Goal: Entertainment & Leisure: Browse casually

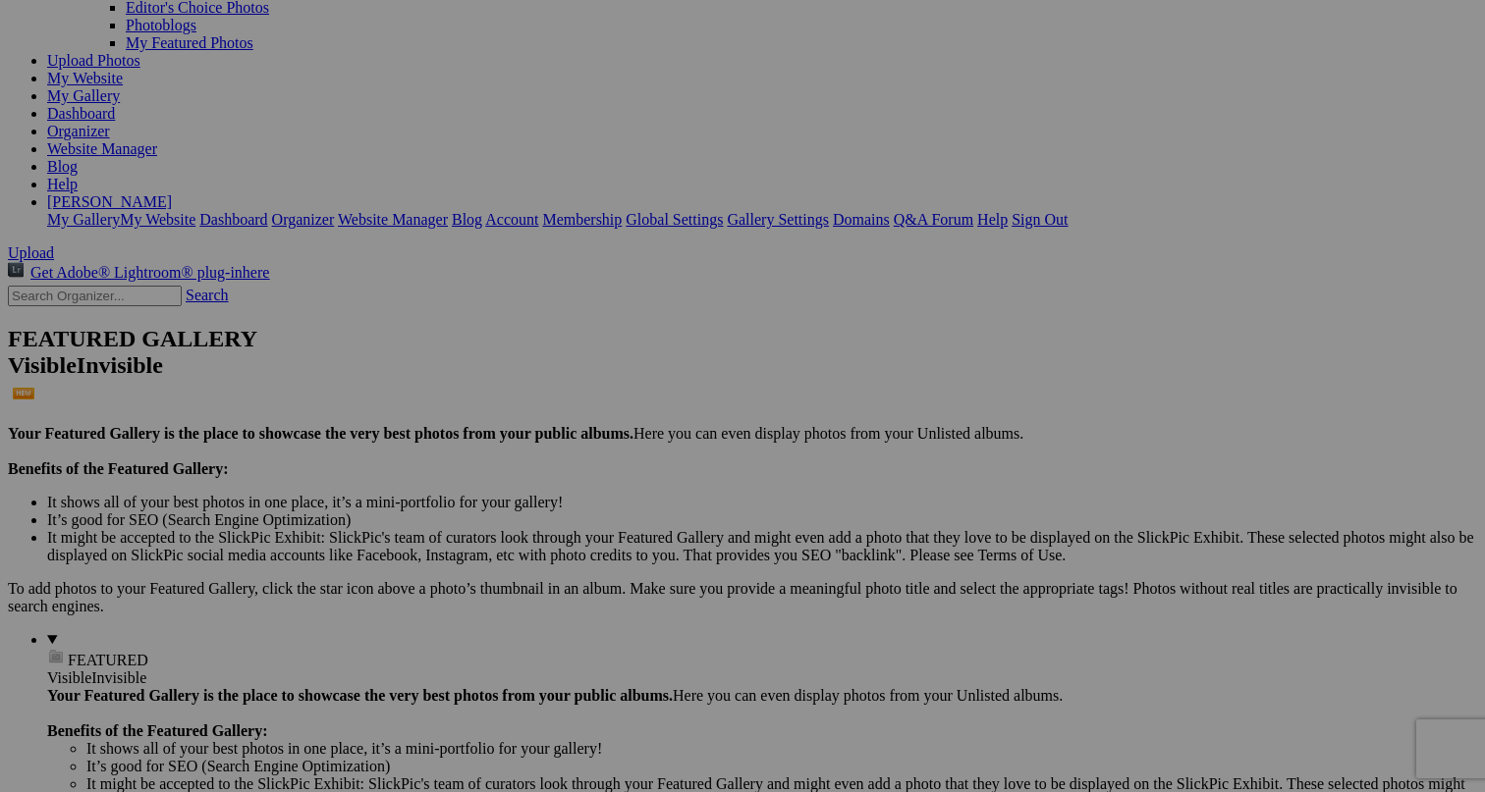
scroll to position [200, 0]
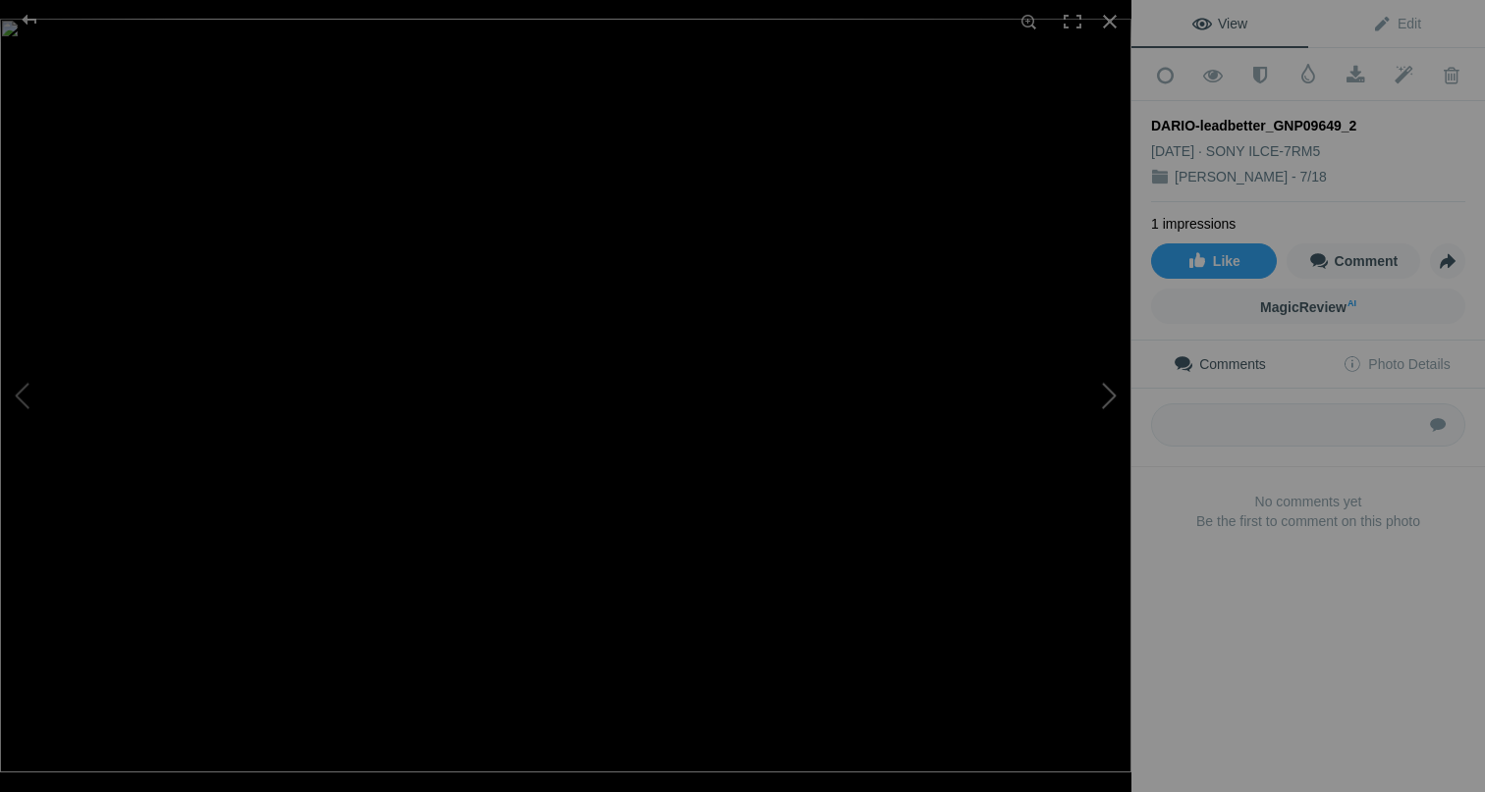
click at [1094, 390] on button at bounding box center [1057, 396] width 147 height 286
click at [29, 380] on button at bounding box center [73, 396] width 147 height 286
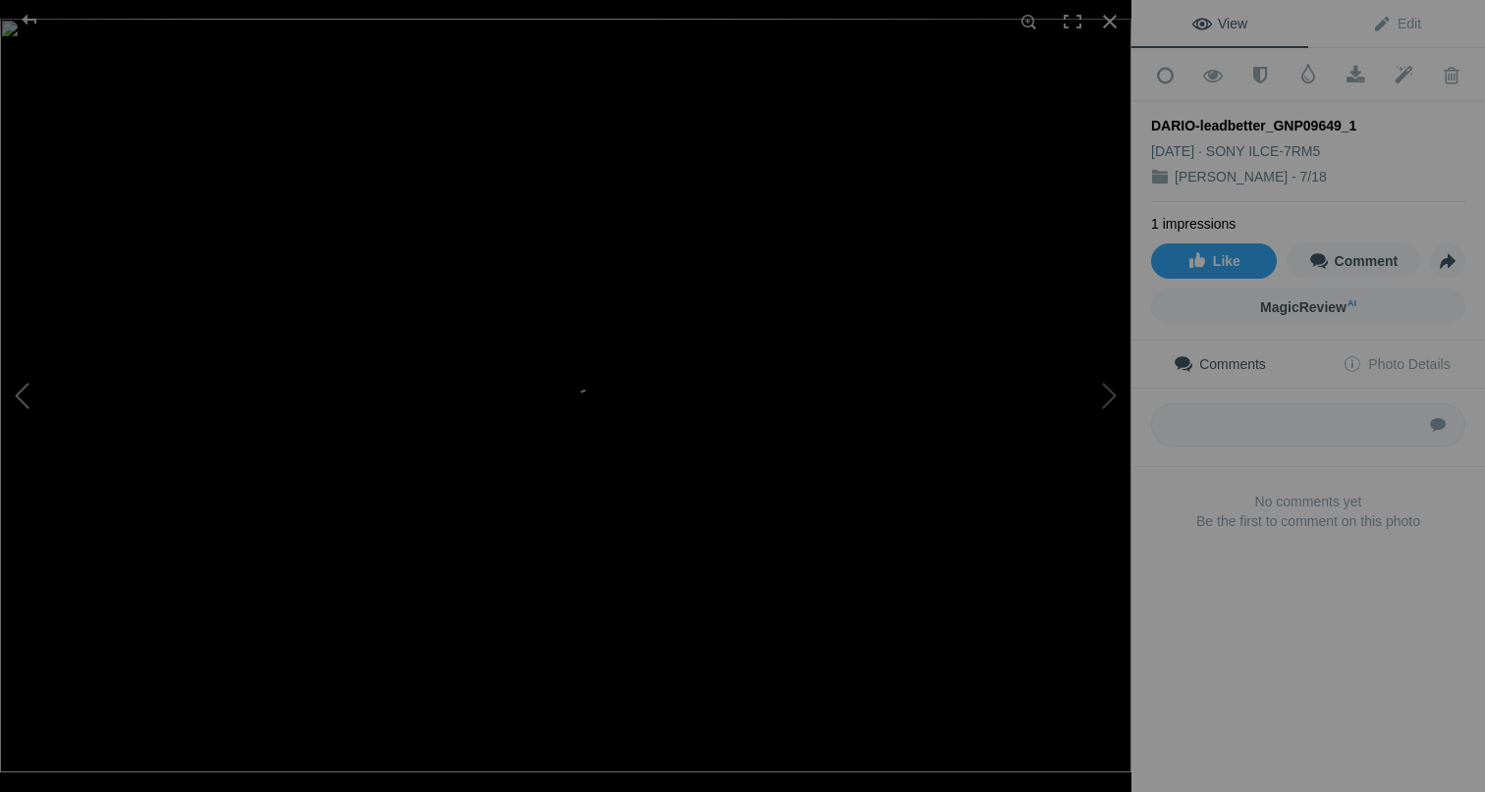
click at [29, 380] on button at bounding box center [73, 396] width 147 height 286
click at [1108, 389] on button at bounding box center [1057, 396] width 147 height 286
click at [10, 384] on button at bounding box center [73, 396] width 147 height 286
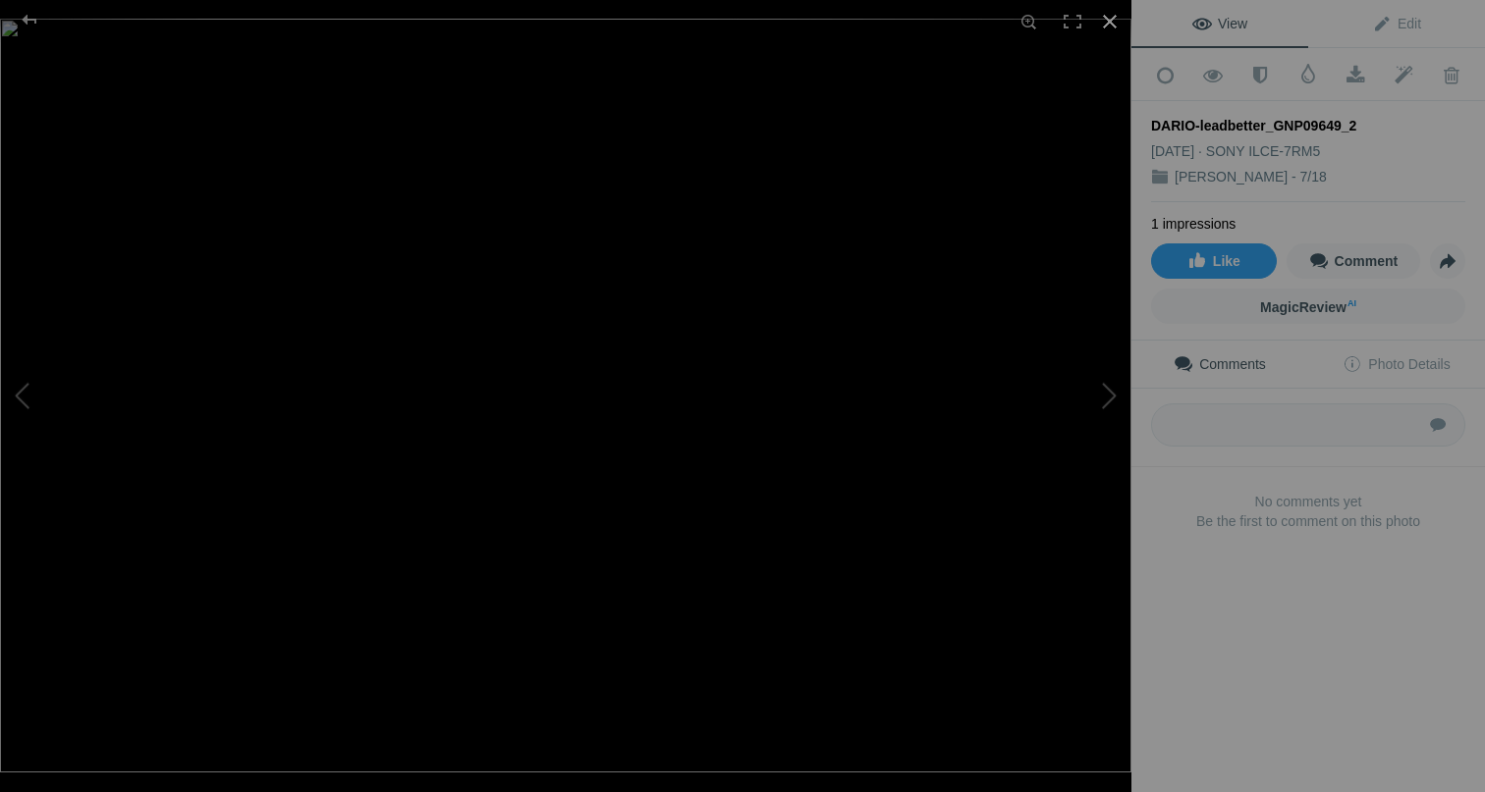
click at [1107, 34] on div at bounding box center [1109, 21] width 43 height 43
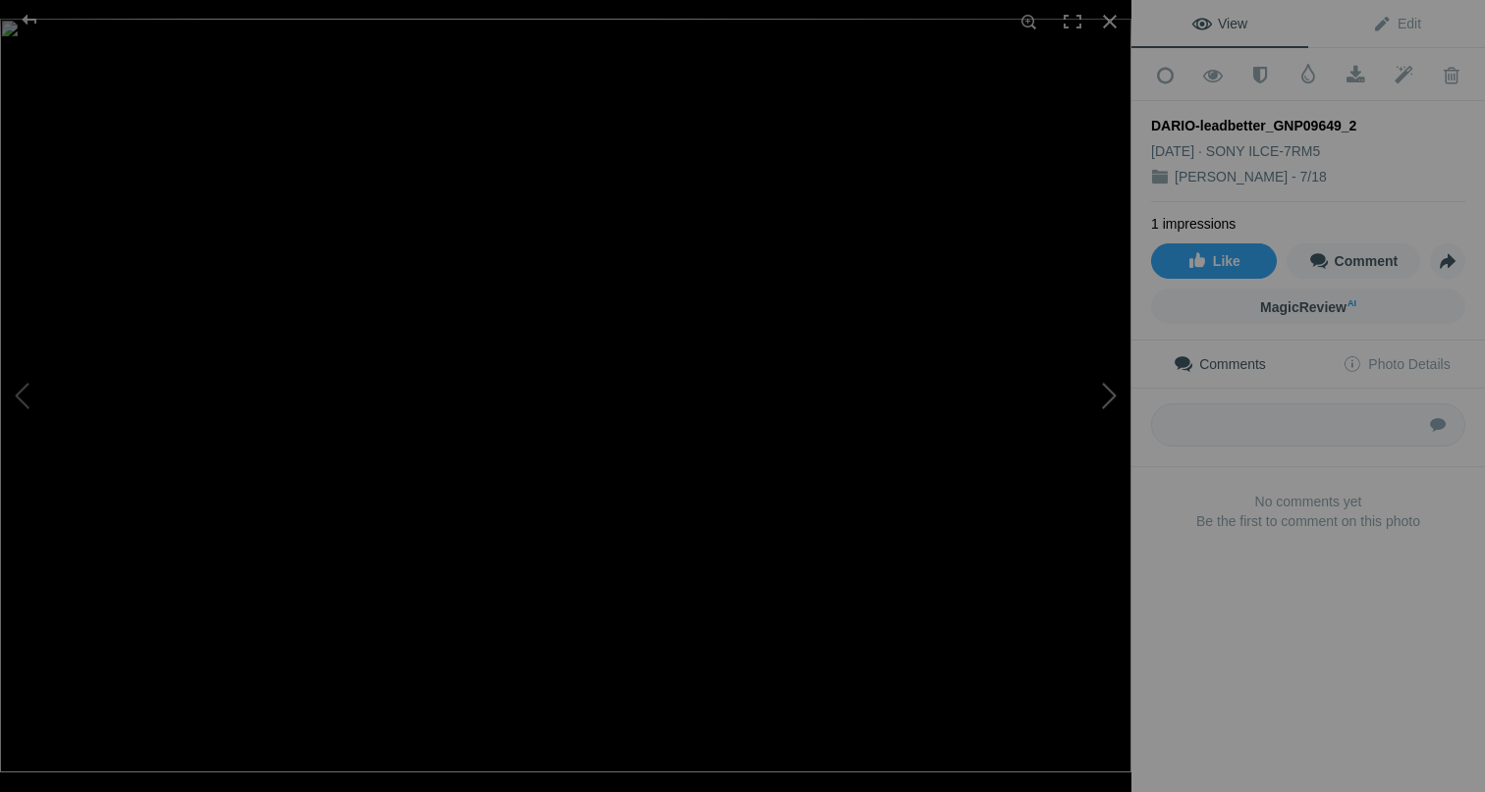
click at [1111, 379] on button at bounding box center [1057, 396] width 147 height 286
click at [27, 401] on button at bounding box center [73, 396] width 147 height 286
click at [1111, 24] on div at bounding box center [1109, 21] width 43 height 43
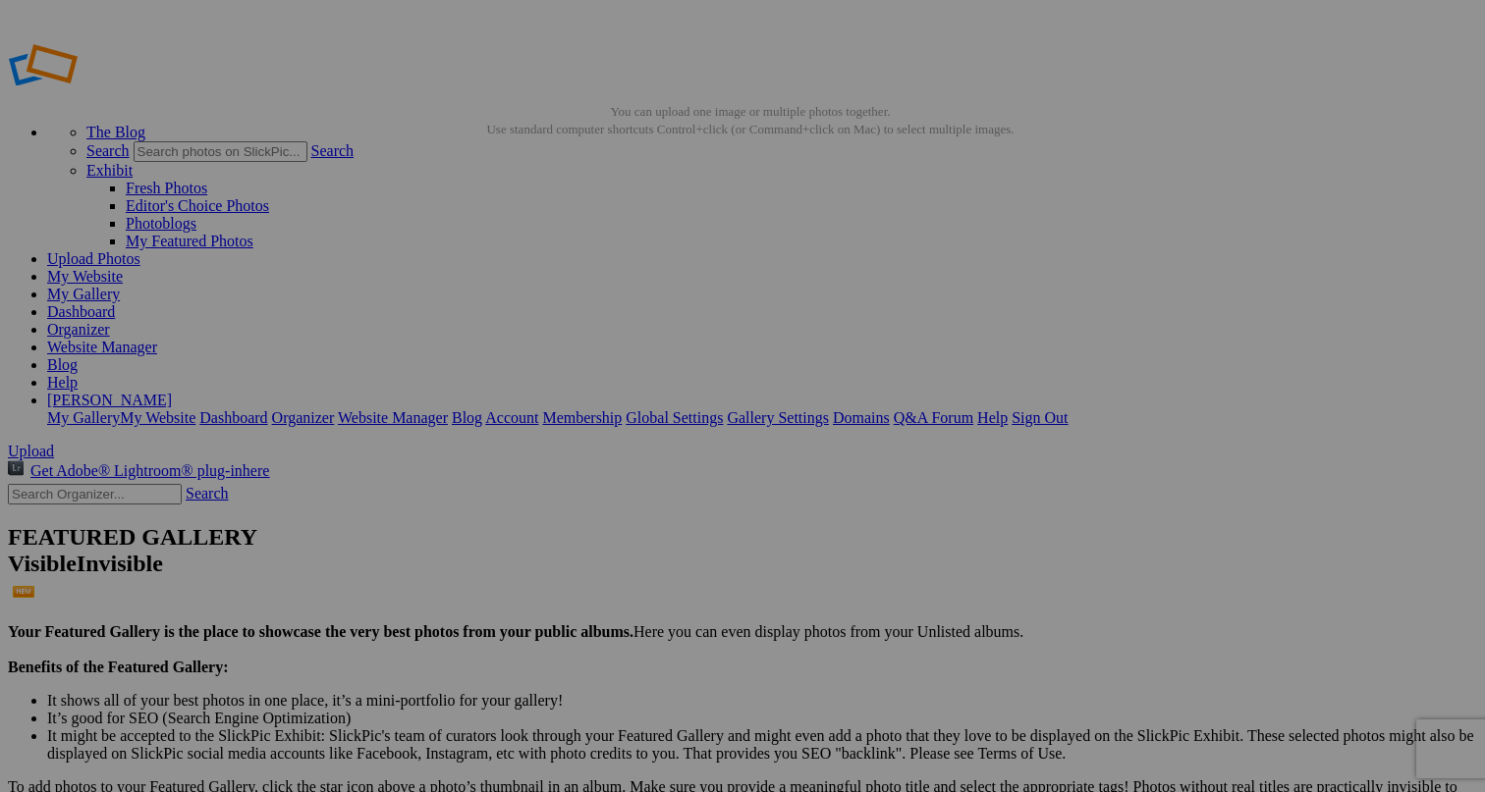
scroll to position [0, 0]
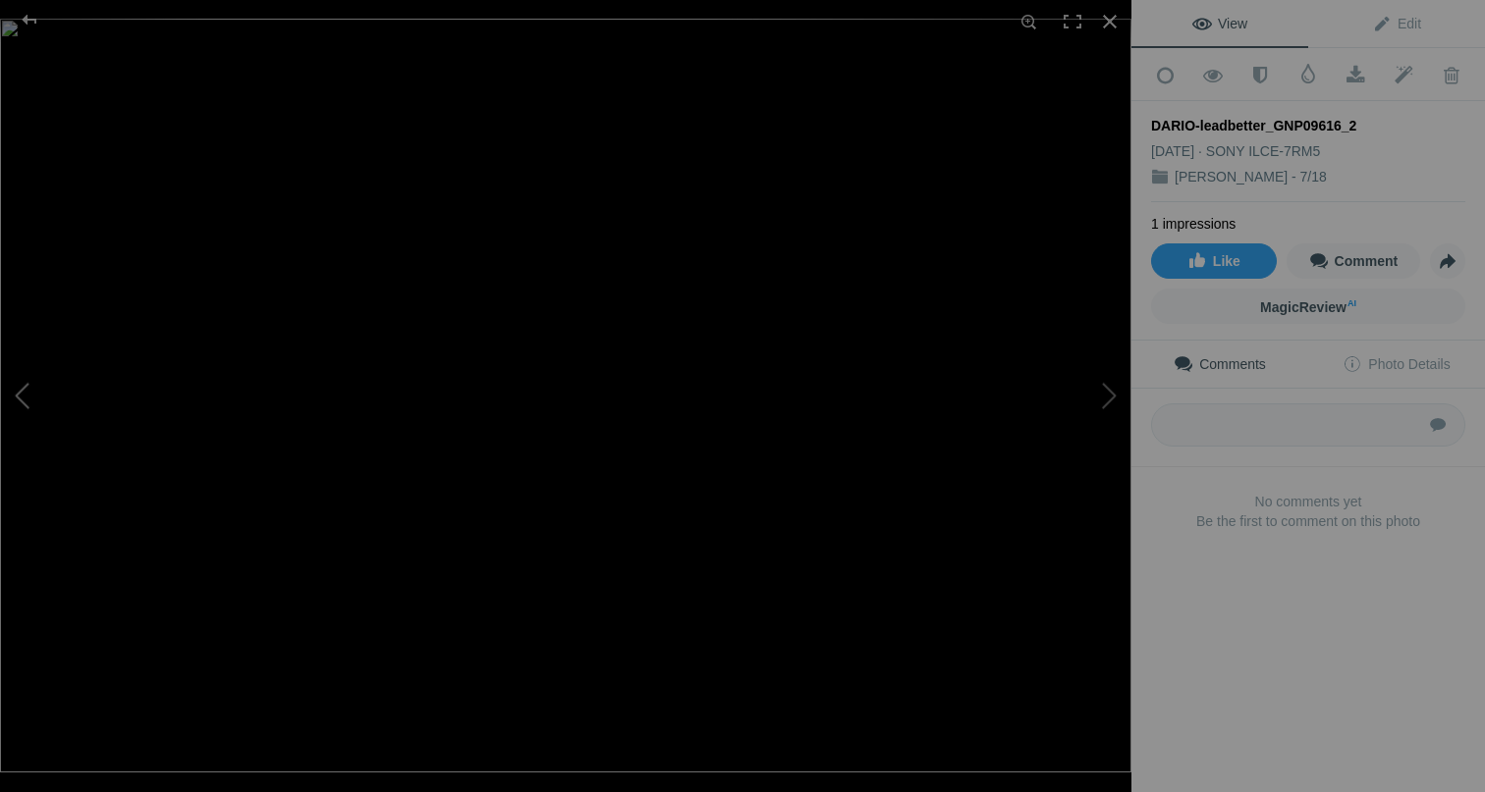
click at [16, 392] on button at bounding box center [73, 396] width 147 height 286
click at [1112, 31] on div at bounding box center [1109, 21] width 43 height 43
